Goal: Book appointment/travel/reservation

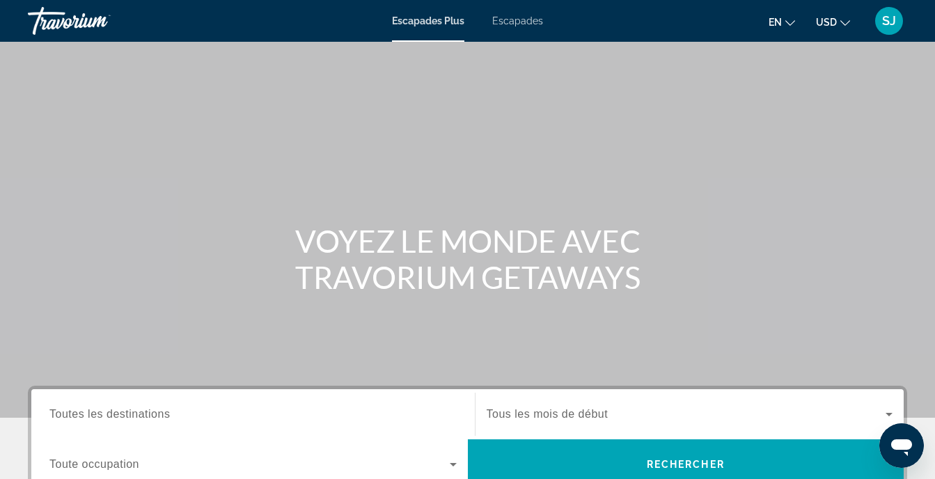
click at [296, 430] on div "Widget de recherche" at bounding box center [252, 415] width 407 height 40
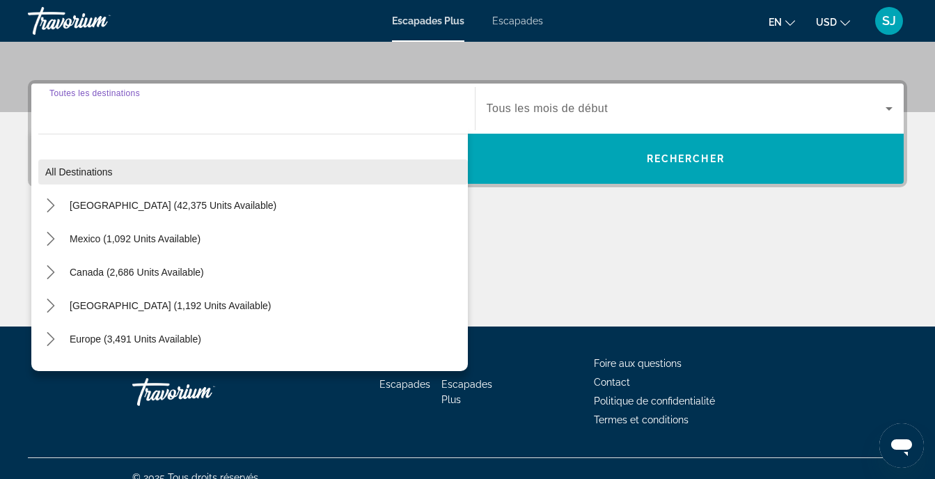
scroll to position [324, 0]
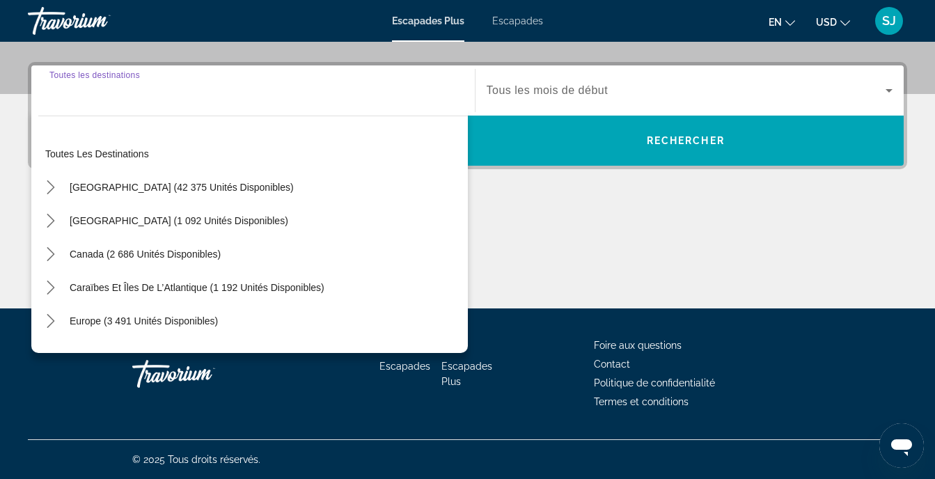
click at [120, 96] on input "Destination Toutes les destinations" at bounding box center [252, 91] width 407 height 17
click at [111, 95] on input "Destination Toutes les destinations" at bounding box center [252, 91] width 407 height 17
click at [86, 106] on div "Widget de recherche" at bounding box center [252, 91] width 407 height 40
click at [117, 109] on div "Toutes les destinations États-Unis (42 375 unités disponibles) [GEOGRAPHIC_DATA…" at bounding box center [249, 231] width 437 height 244
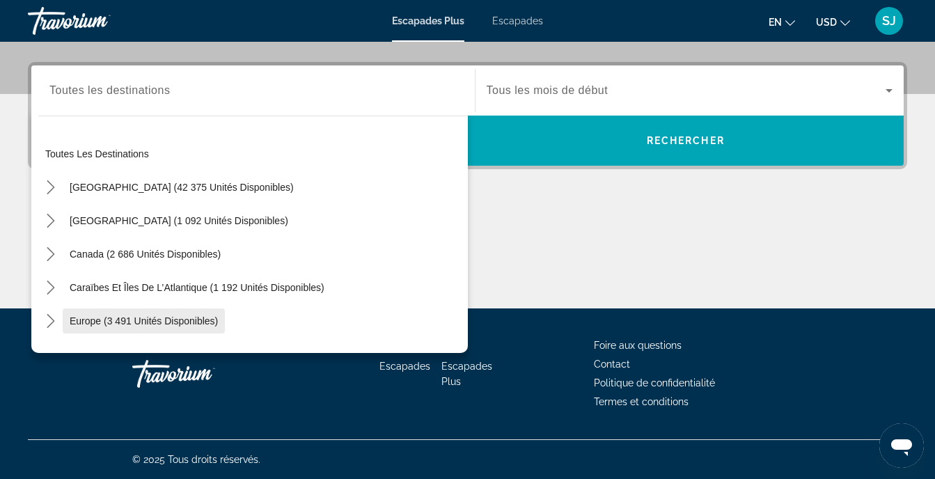
click at [139, 324] on span "Europe (3 491 unités disponibles)" at bounding box center [144, 320] width 148 height 11
type input "**********"
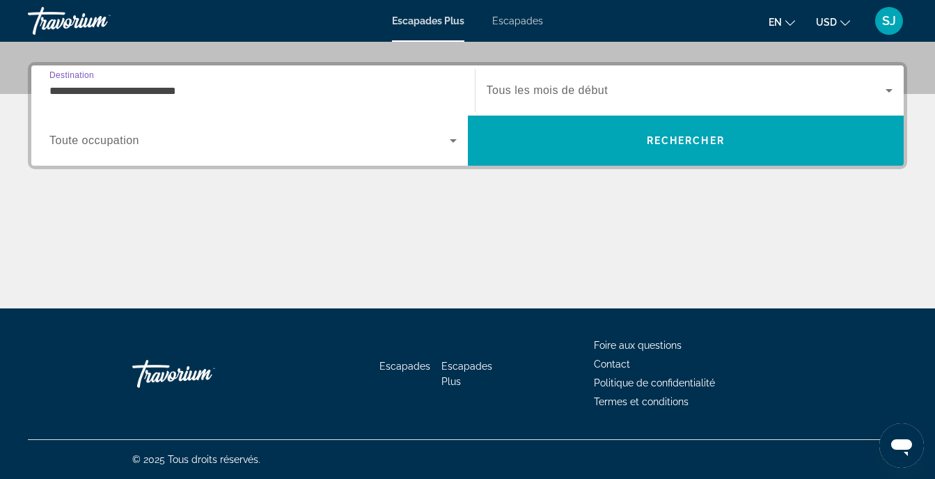
click at [584, 95] on span "Tous les mois de début" at bounding box center [548, 90] width 122 height 12
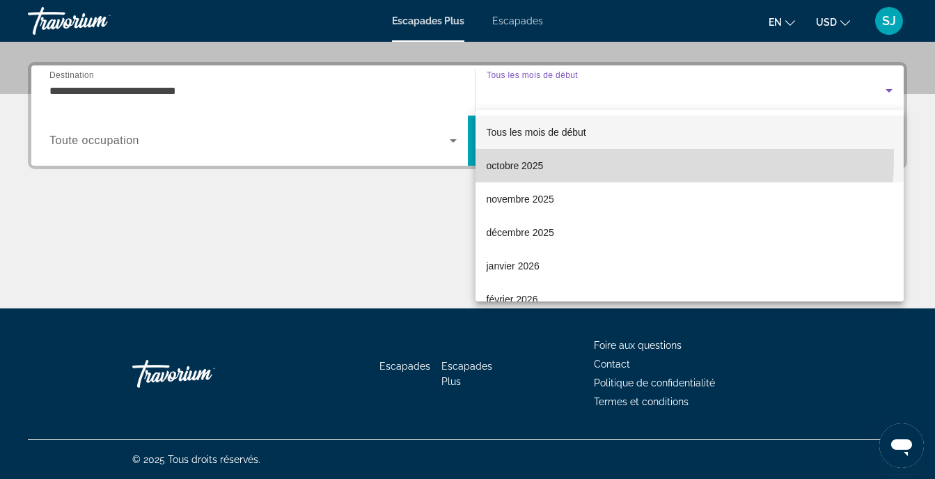
click at [572, 157] on mat-option "octobre 2025" at bounding box center [690, 165] width 429 height 33
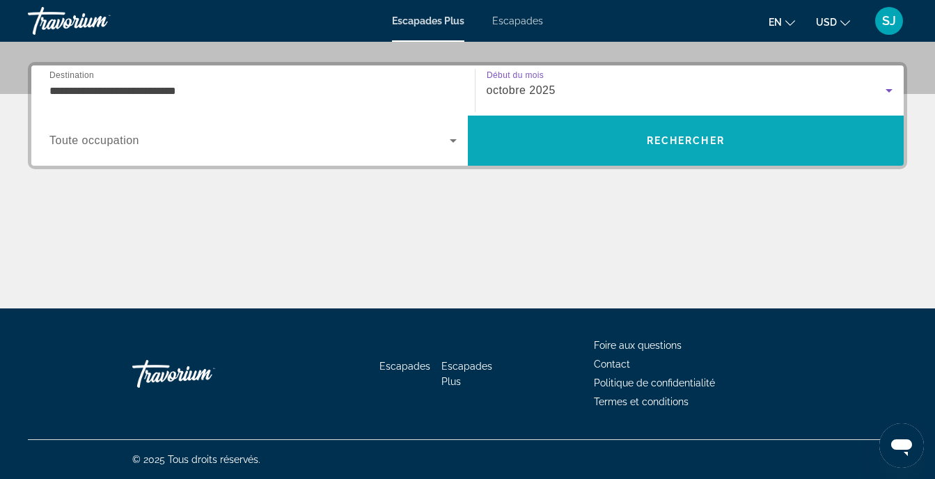
click at [570, 163] on span "Rechercher" at bounding box center [686, 141] width 437 height 50
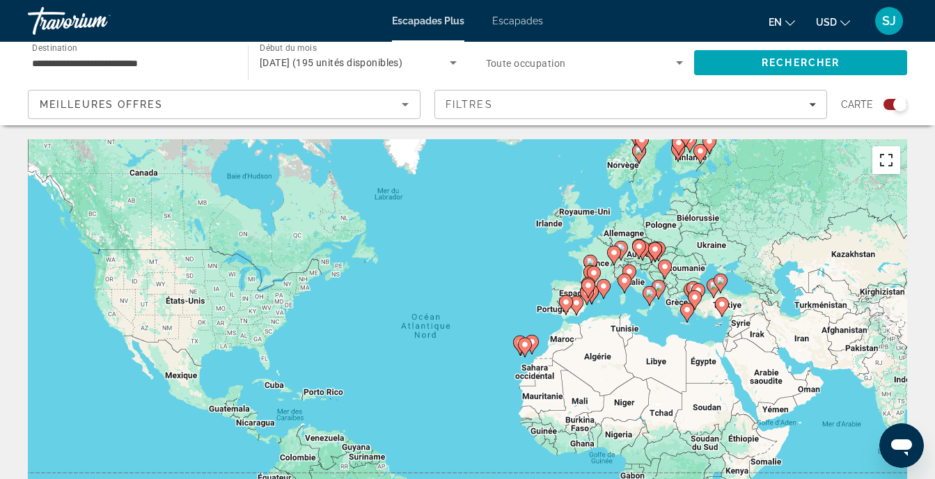
click at [890, 158] on button "Passer en plein écran" at bounding box center [887, 160] width 28 height 28
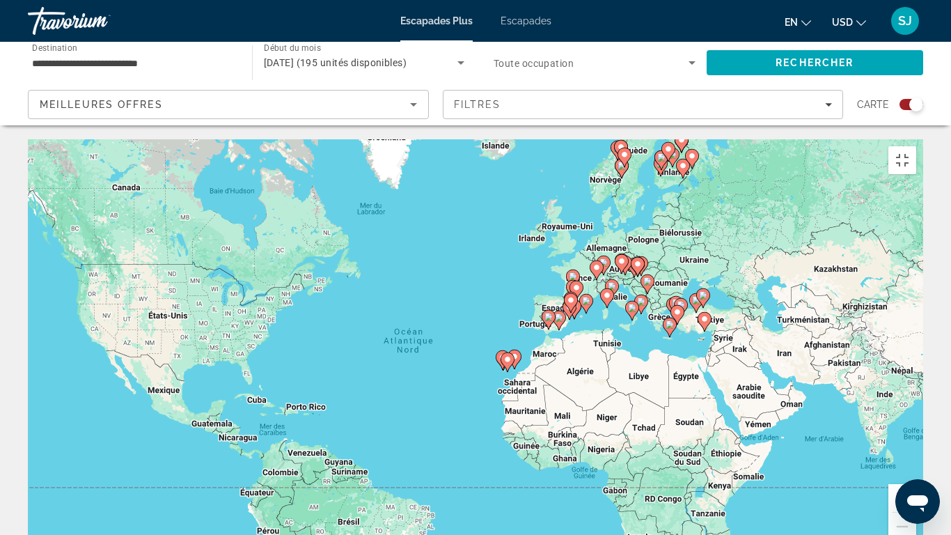
drag, startPoint x: 646, startPoint y: 263, endPoint x: 577, endPoint y: 283, distance: 72.5
click at [577, 282] on div "Pour activer le glissement avec le clavier, appuyez sur Alt+Entrée. Une fois ce…" at bounding box center [476, 348] width 896 height 418
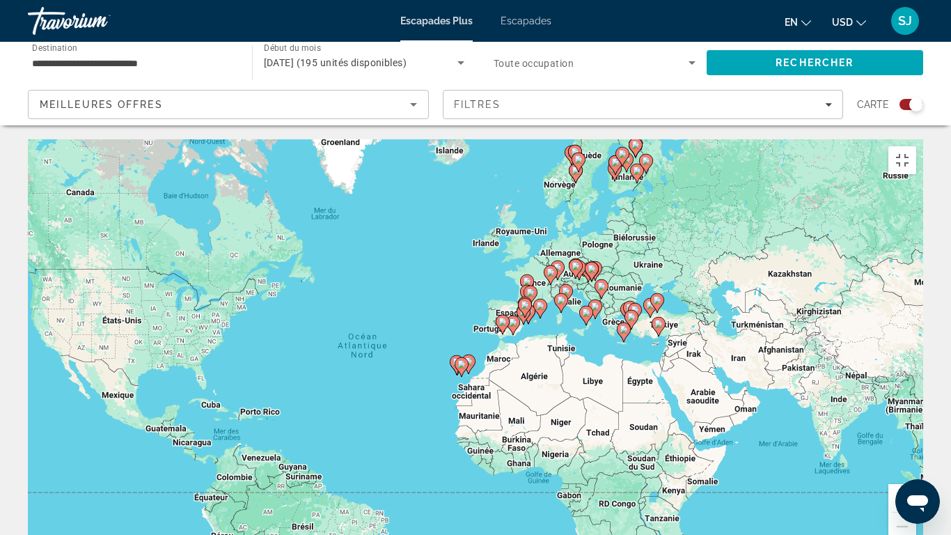
click at [633, 250] on div "Pour activer le glissement avec le clavier, appuyez sur Alt+Entrée. Une fois ce…" at bounding box center [476, 348] width 896 height 418
click at [916, 478] on button "Zoom avant" at bounding box center [903, 498] width 28 height 28
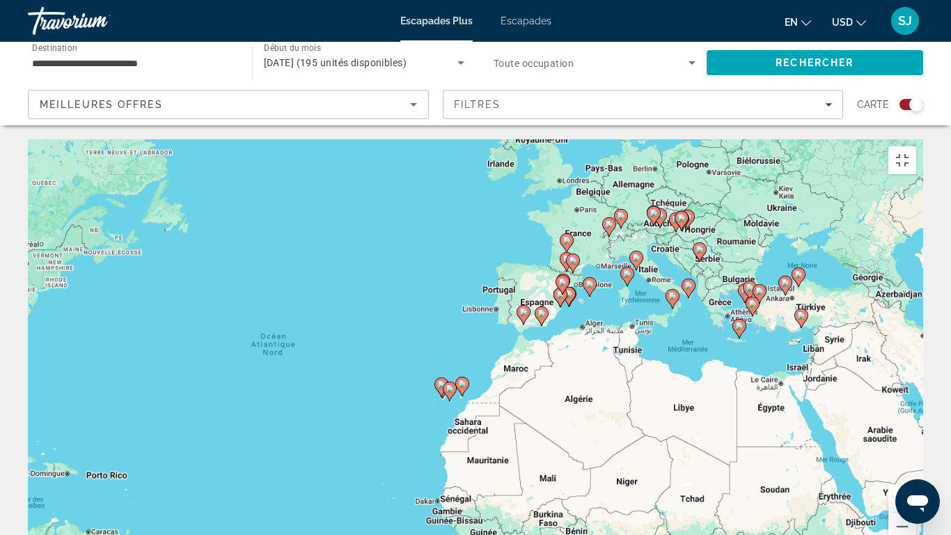
click at [916, 478] on button "Zoom avant" at bounding box center [903, 498] width 28 height 28
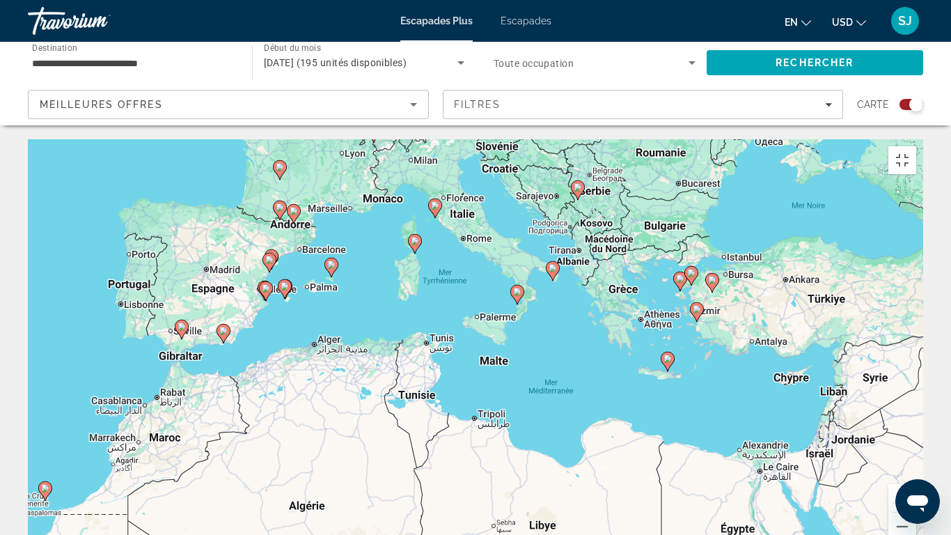
drag, startPoint x: 840, startPoint y: 331, endPoint x: 272, endPoint y: 377, distance: 569.4
click at [283, 380] on div "Pour activer le glissement avec le clavier, appuyez sur Alt+Entrée. Une fois ce…" at bounding box center [476, 348] width 896 height 418
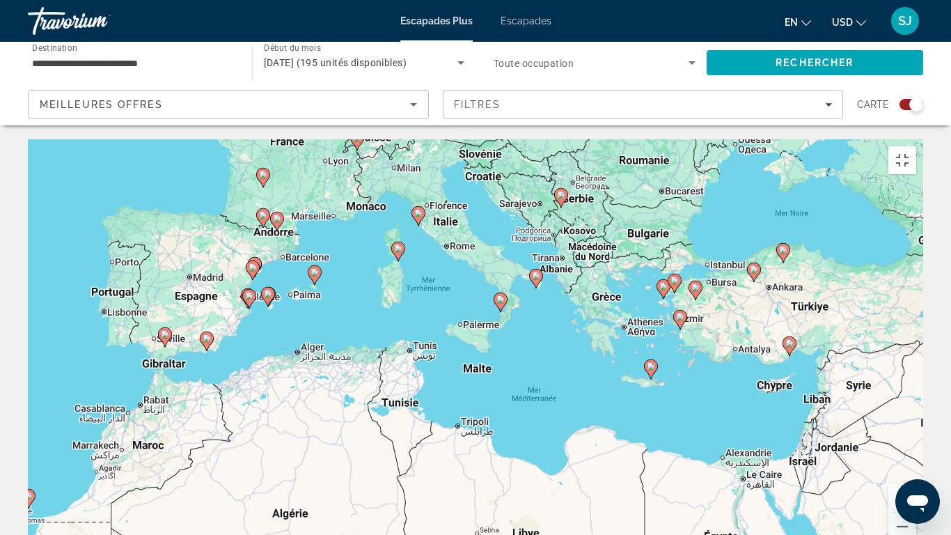
drag, startPoint x: 240, startPoint y: 256, endPoint x: 448, endPoint y: 260, distance: 209.0
click at [448, 260] on div "Pour activer le glissement avec le clavier, appuyez sur Alt+Entrée. Une fois ce…" at bounding box center [476, 348] width 896 height 418
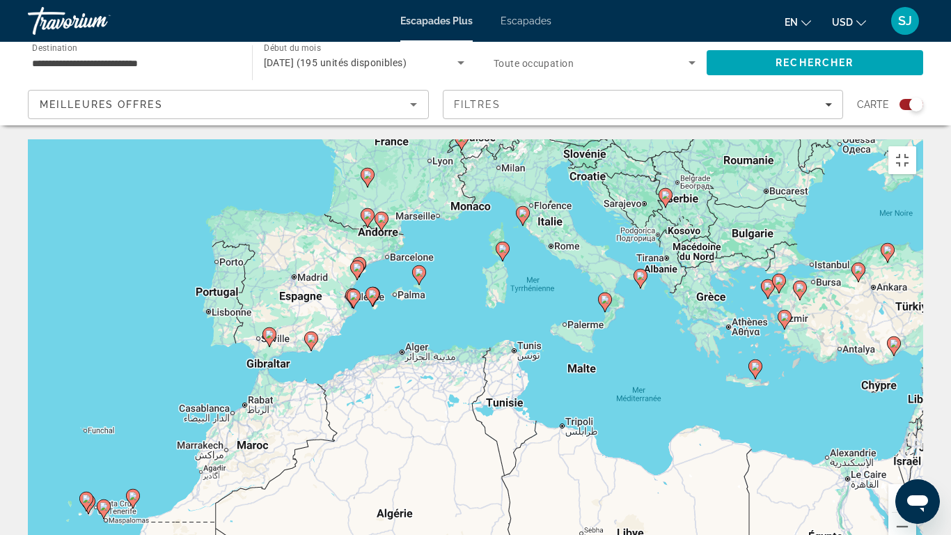
click at [273, 328] on icon "Contenu principal" at bounding box center [269, 337] width 13 height 18
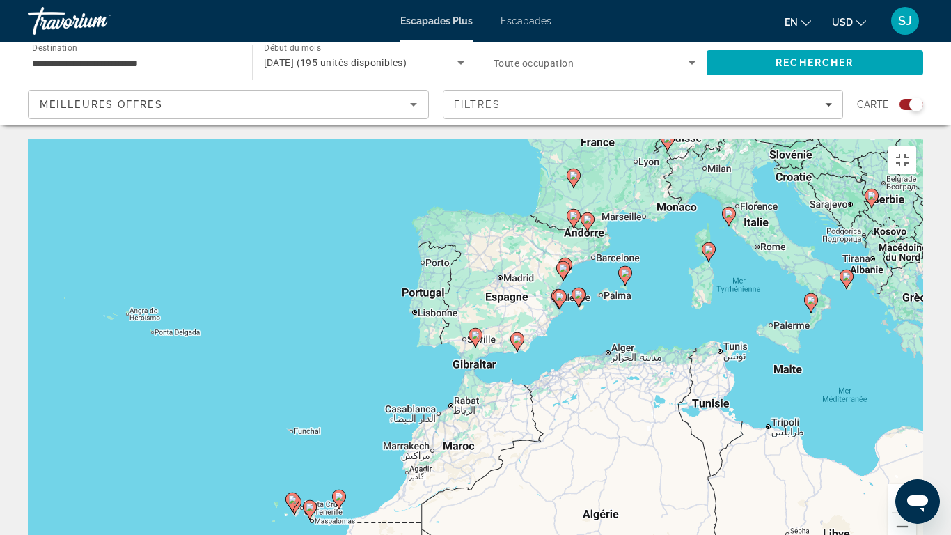
click at [916, 478] on button "Zoom avant" at bounding box center [903, 498] width 28 height 28
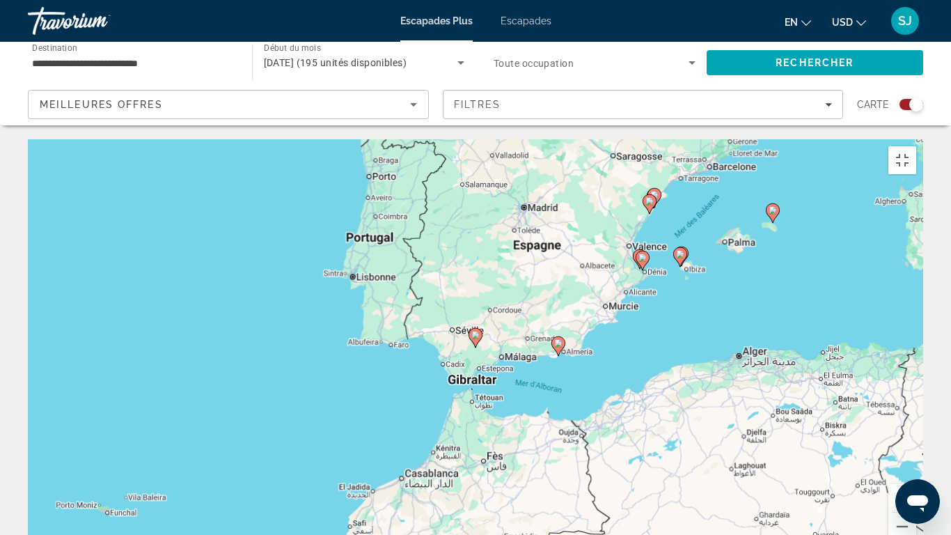
click at [916, 478] on button "Zoom avant" at bounding box center [903, 498] width 28 height 28
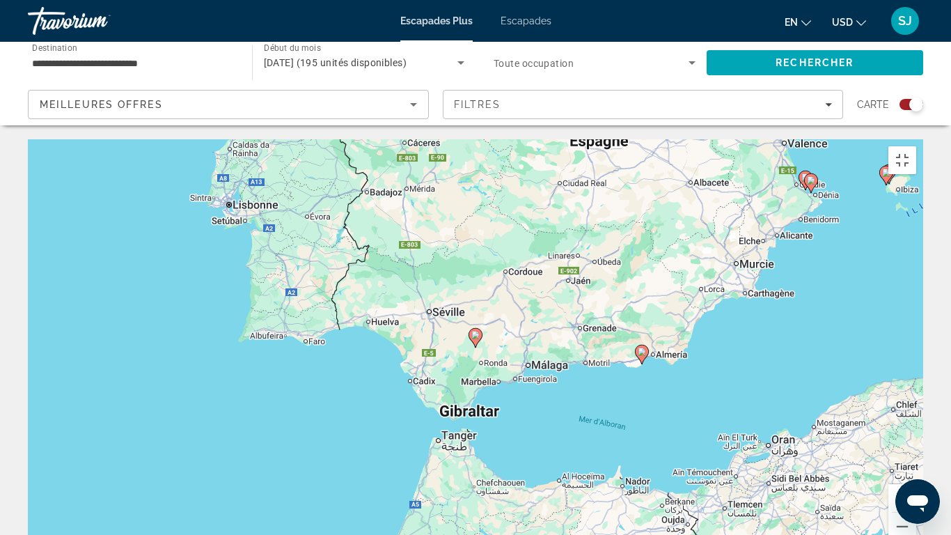
click at [641, 348] on image "Contenu principal" at bounding box center [642, 352] width 8 height 8
type input "**********"
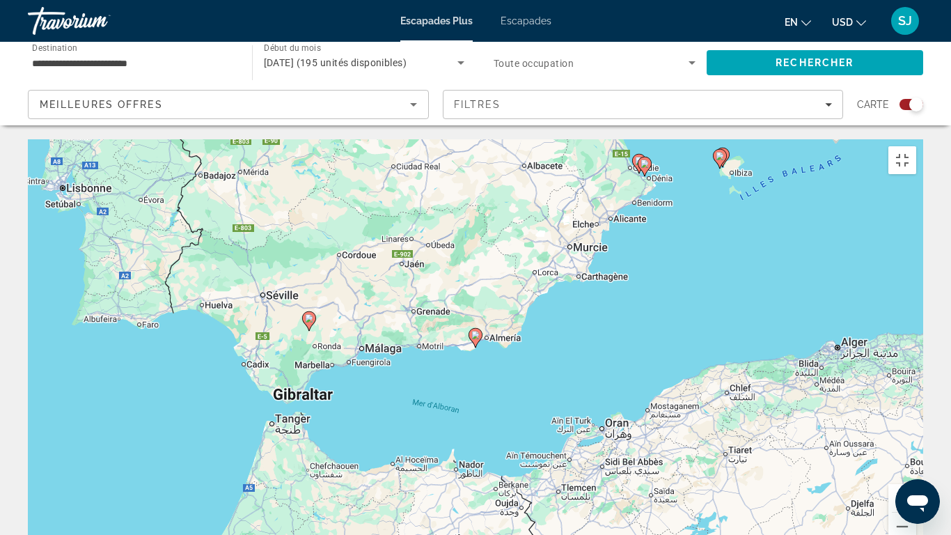
click at [477, 329] on icon "Contenu principal" at bounding box center [475, 338] width 13 height 18
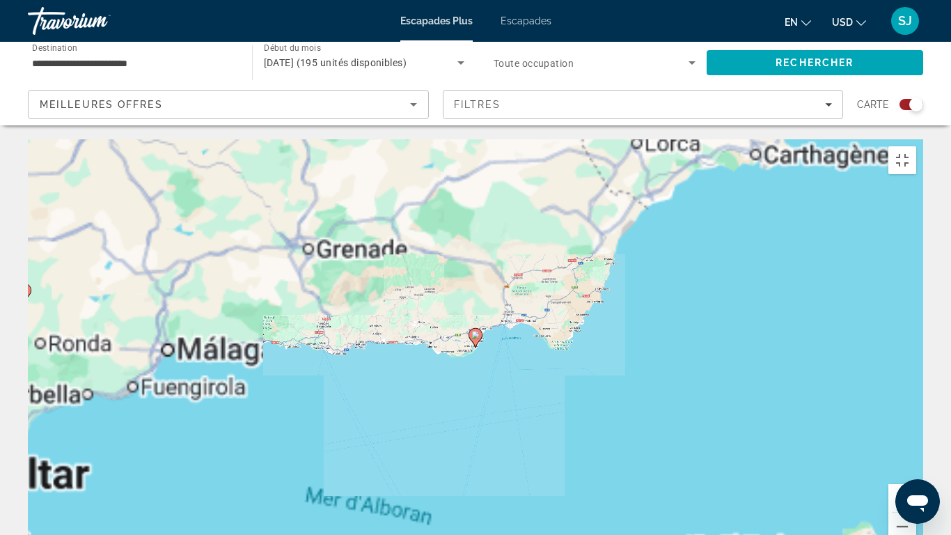
click at [477, 329] on icon "Contenu principal" at bounding box center [475, 338] width 13 height 18
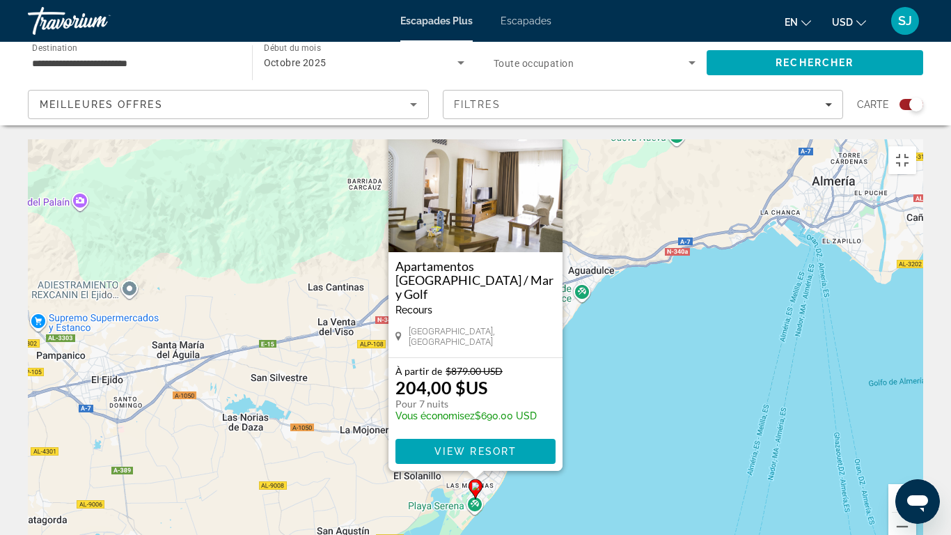
click at [529, 122] on img "Contenu principal" at bounding box center [476, 182] width 174 height 139
